Goal: Find specific page/section: Find specific page/section

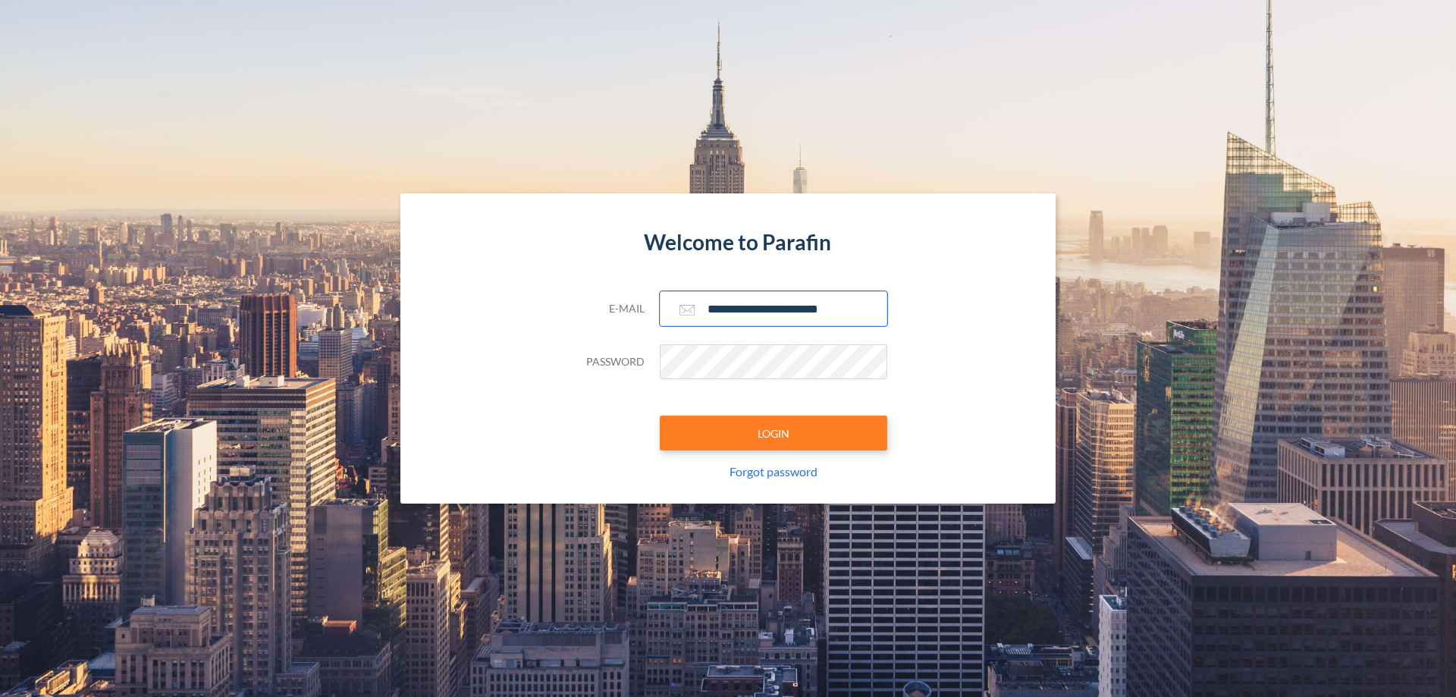
type input "**********"
click at [773, 433] on button "LOGIN" at bounding box center [773, 433] width 227 height 35
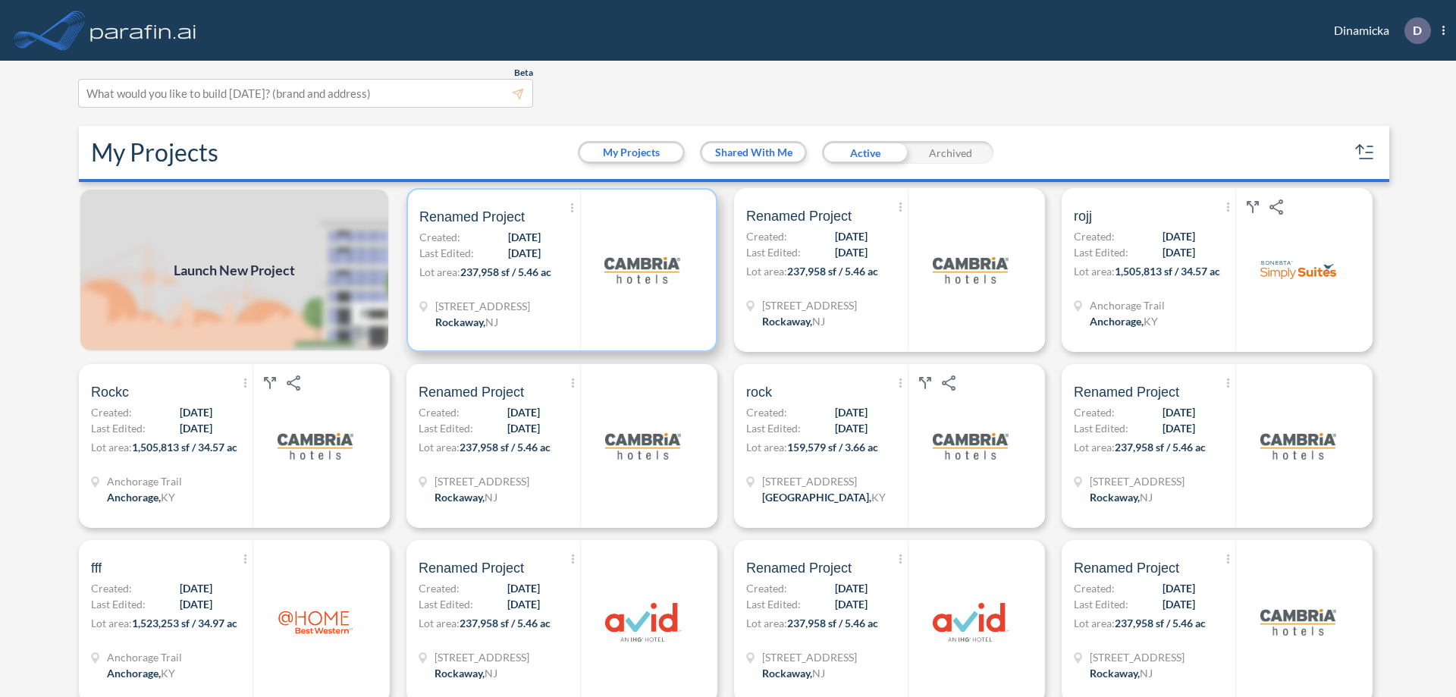
scroll to position [4, 0]
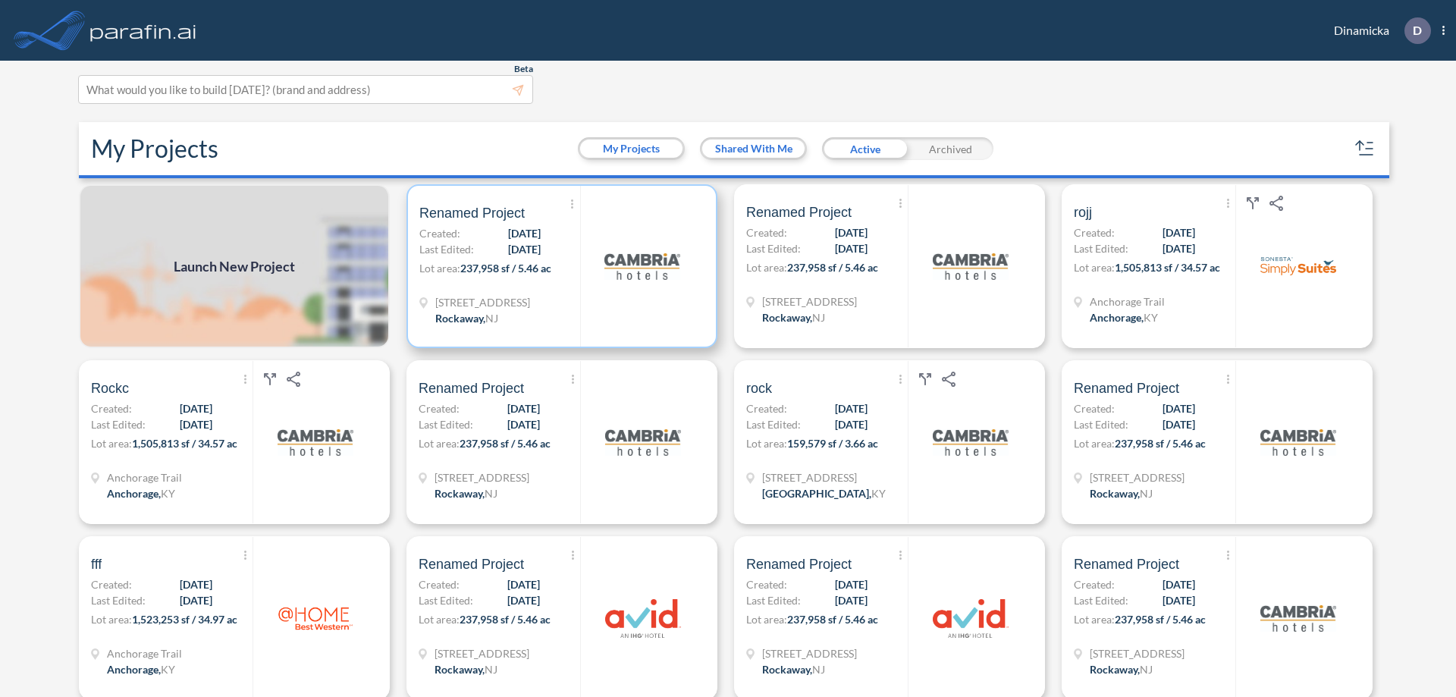
click at [559, 266] on p "Lot area: 237,958 sf / 5.46 ac" at bounding box center [499, 271] width 161 height 22
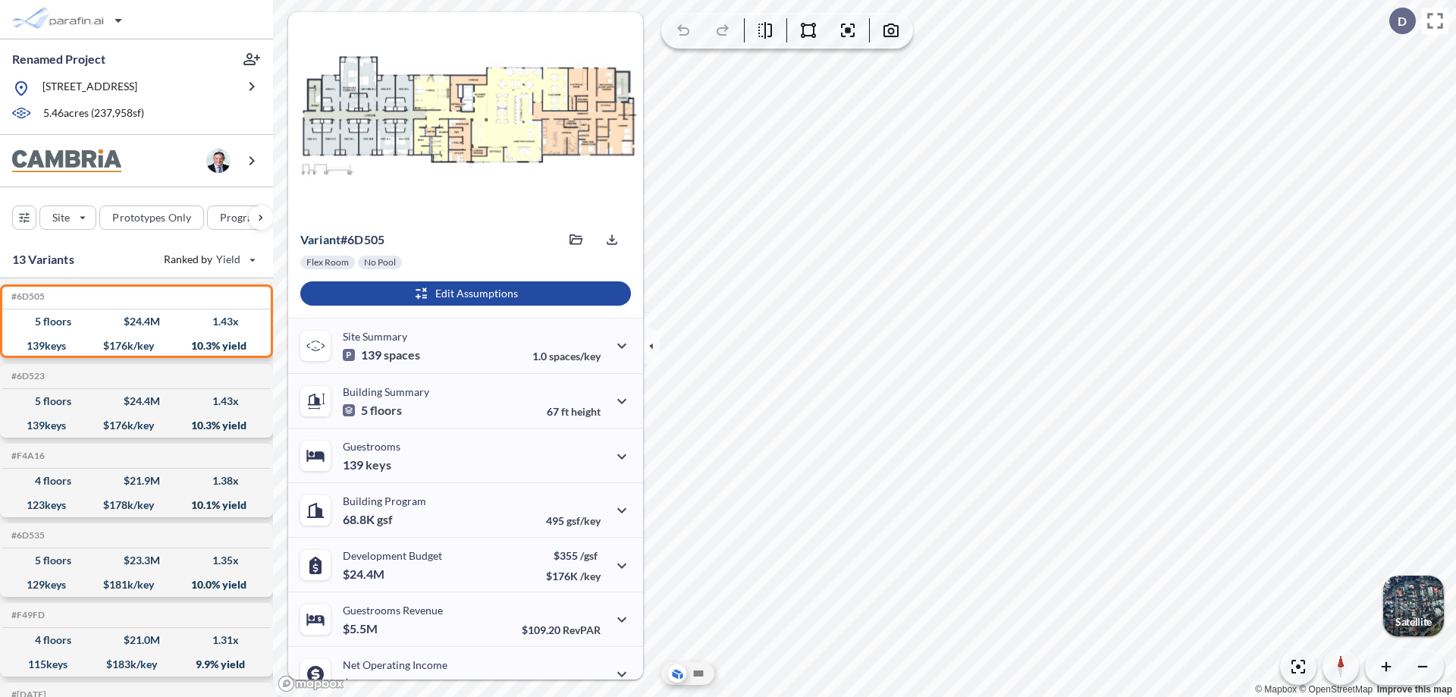
scroll to position [77, 0]
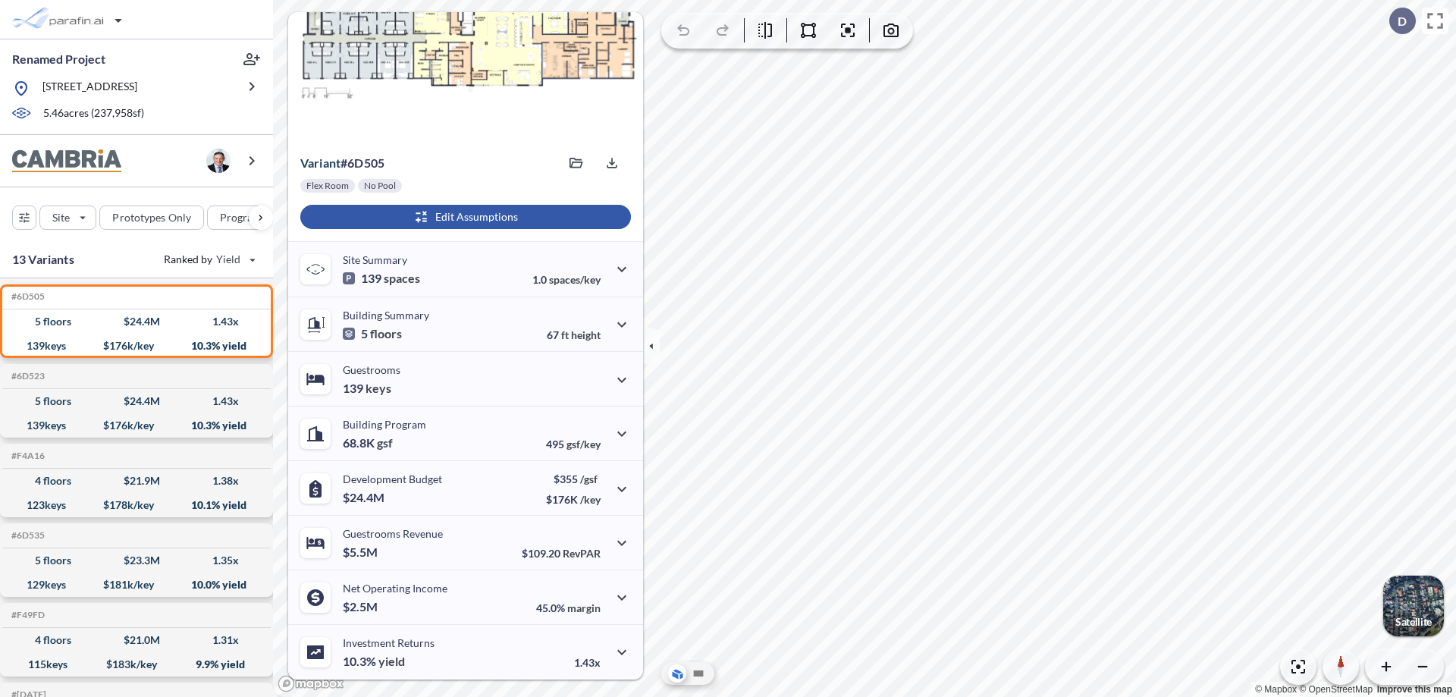
click at [463, 217] on div "button" at bounding box center [465, 217] width 331 height 24
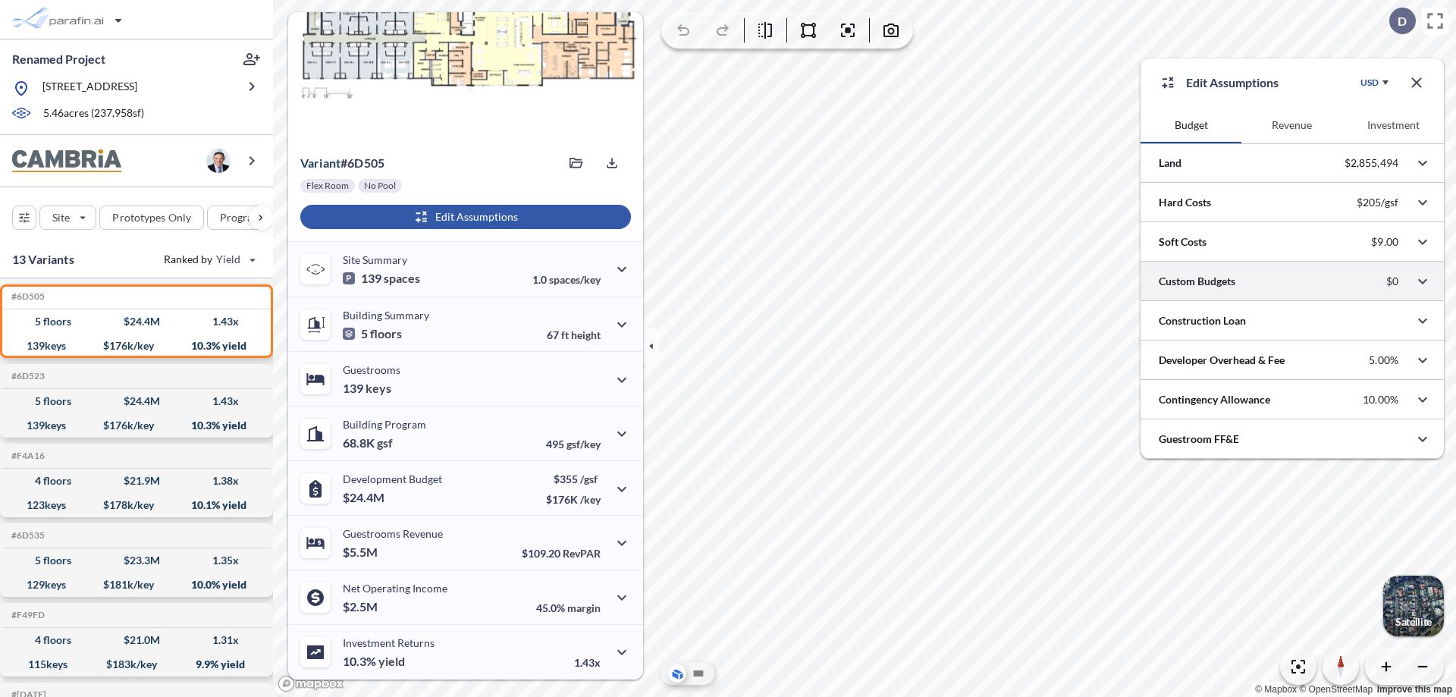
click at [1292, 281] on div at bounding box center [1291, 281] width 303 height 39
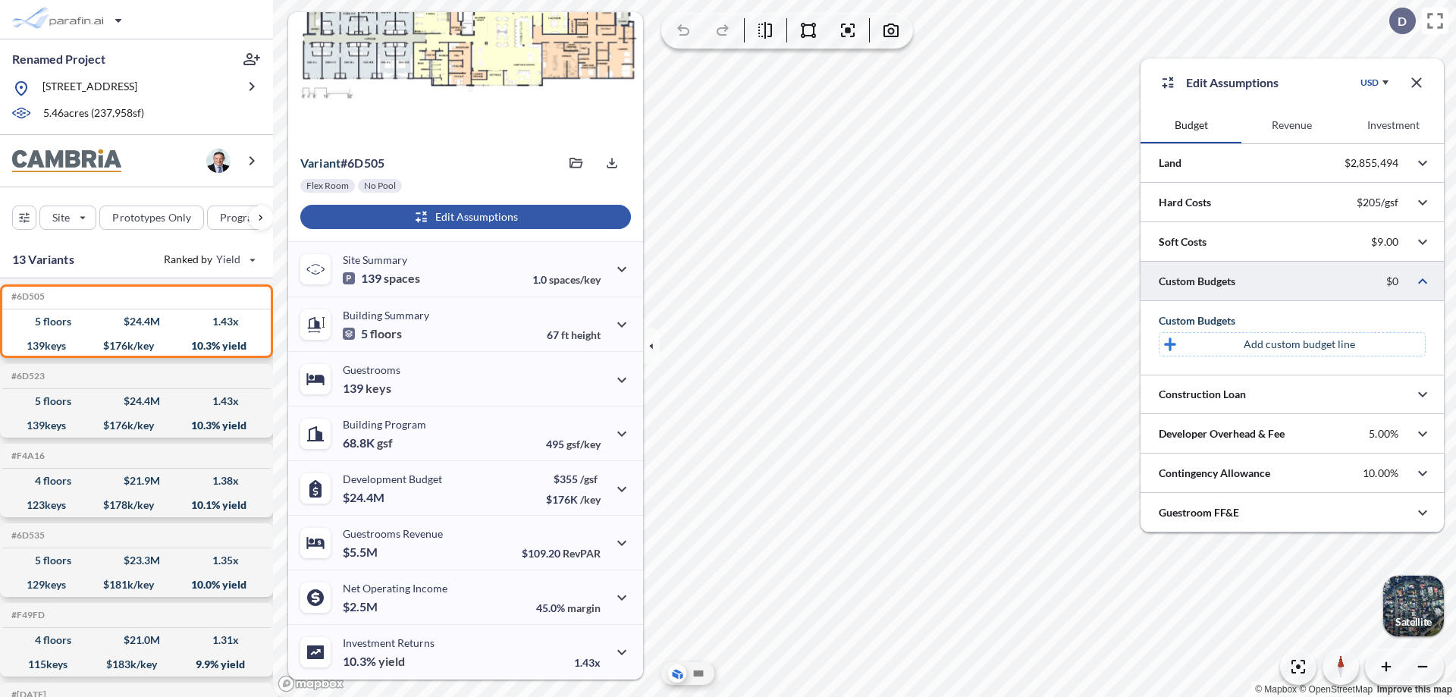
click at [1299, 344] on p "Add custom budget line" at bounding box center [1298, 344] width 111 height 15
